Goal: Task Accomplishment & Management: Manage account settings

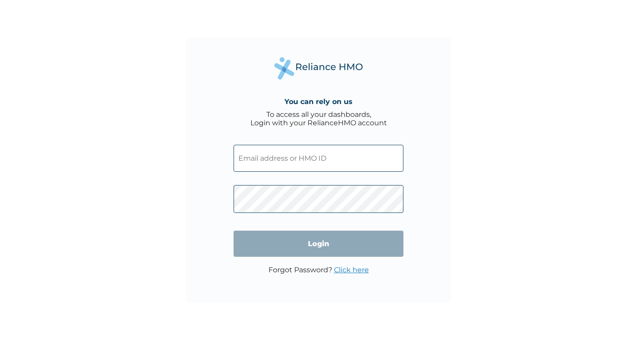
click at [269, 171] on input "text" at bounding box center [318, 158] width 170 height 27
type input "SPR/10003/A"
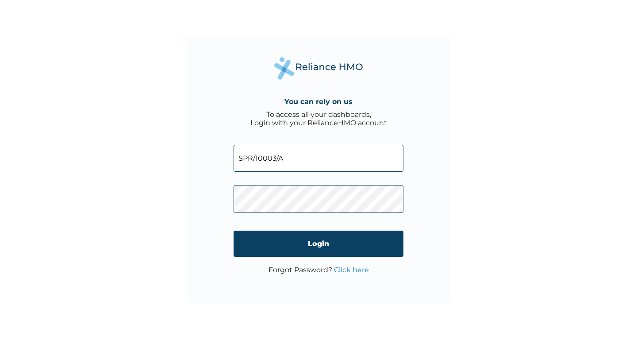
click at [255, 159] on input "SPR/10003/A" at bounding box center [318, 158] width 170 height 27
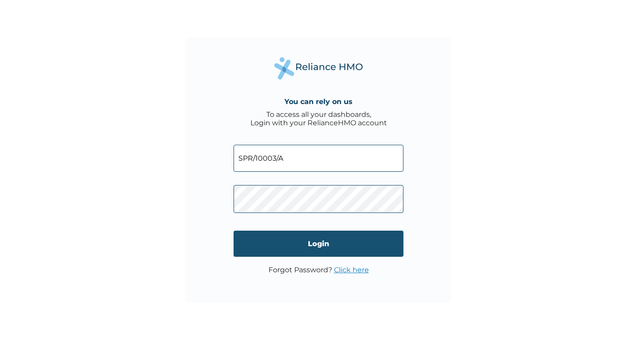
click at [310, 247] on input "Login" at bounding box center [318, 243] width 170 height 26
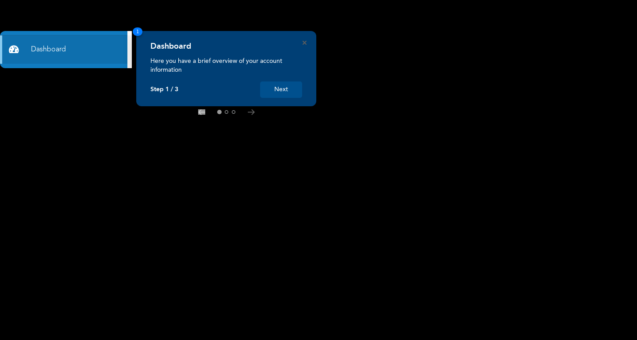
click at [303, 45] on div "Dashboard Here you have a brief overview of your account information Step 1 / 3…" at bounding box center [226, 68] width 180 height 75
